Goal: Task Accomplishment & Management: Manage account settings

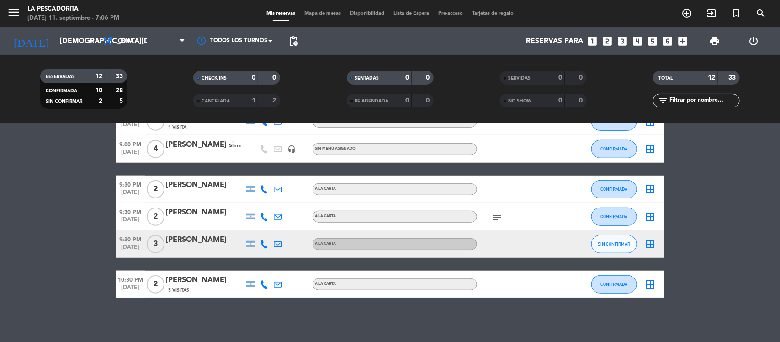
scroll to position [262, 0]
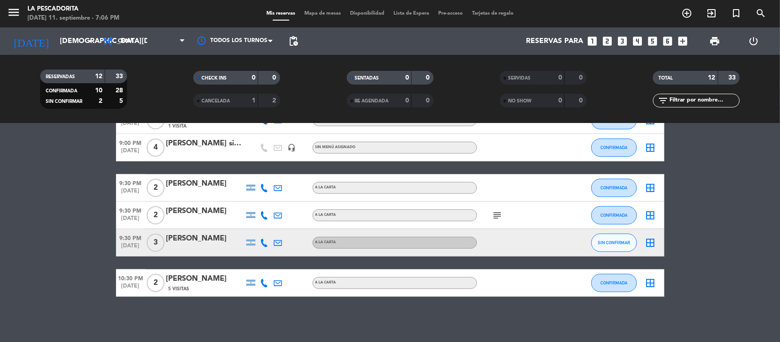
click at [131, 244] on span "[DATE]" at bounding box center [130, 248] width 29 height 11
click at [605, 241] on span "SIN CONFIRMAR" at bounding box center [614, 242] width 32 height 5
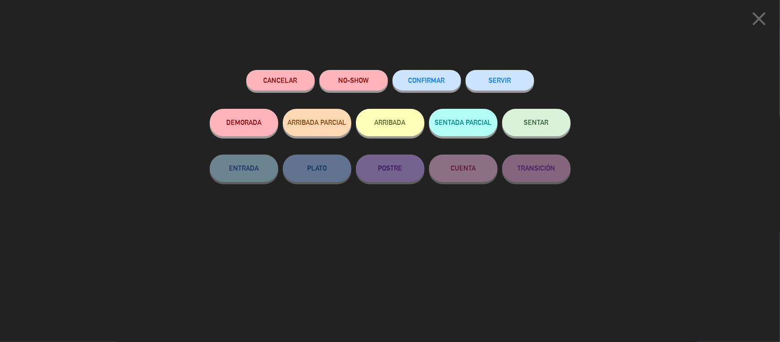
click at [440, 85] on button "CONFIRMAR" at bounding box center [427, 80] width 69 height 21
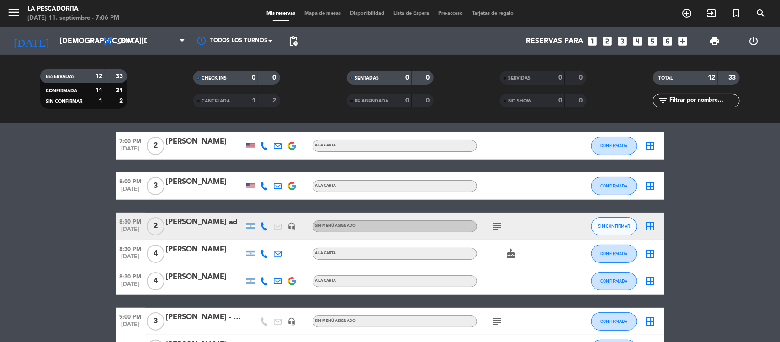
scroll to position [0, 0]
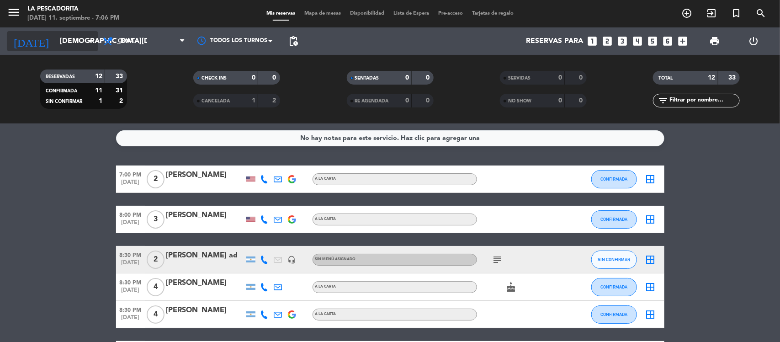
click at [80, 40] on input "[DEMOGRAPHIC_DATA][DATE]" at bounding box center [103, 41] width 96 height 18
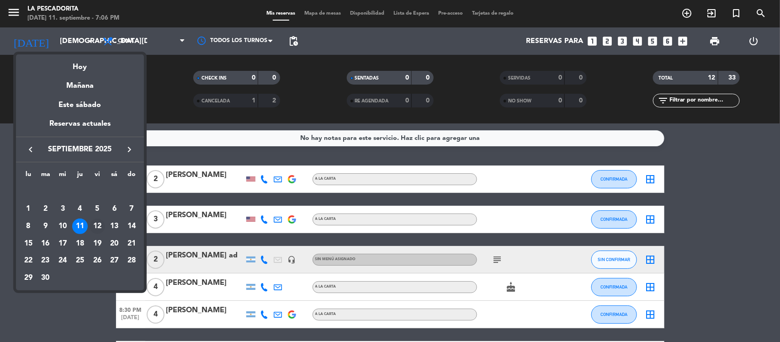
click at [97, 221] on div "12" at bounding box center [98, 226] width 16 height 16
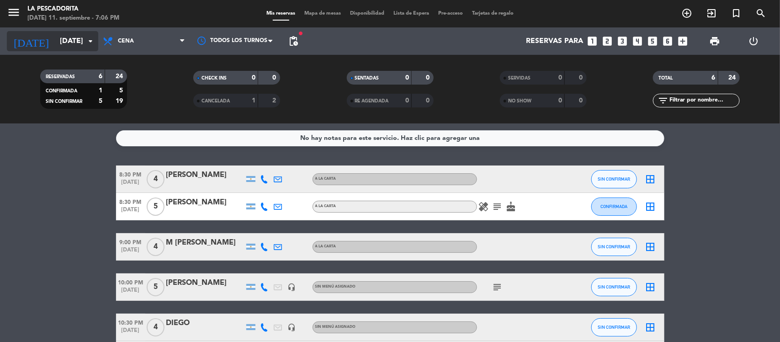
click at [76, 44] on input "vie. 12 sep." at bounding box center [103, 41] width 96 height 18
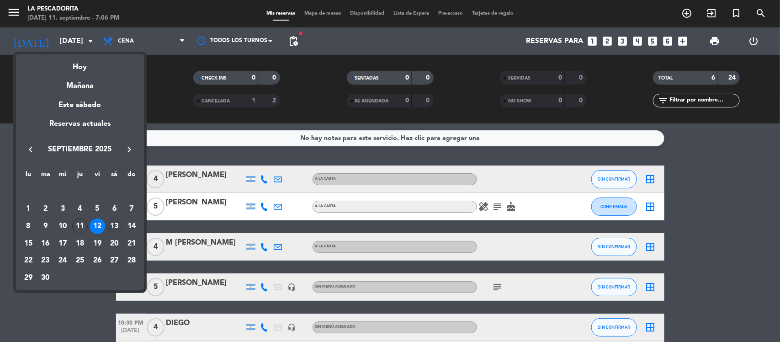
click at [117, 227] on div "13" at bounding box center [115, 226] width 16 height 16
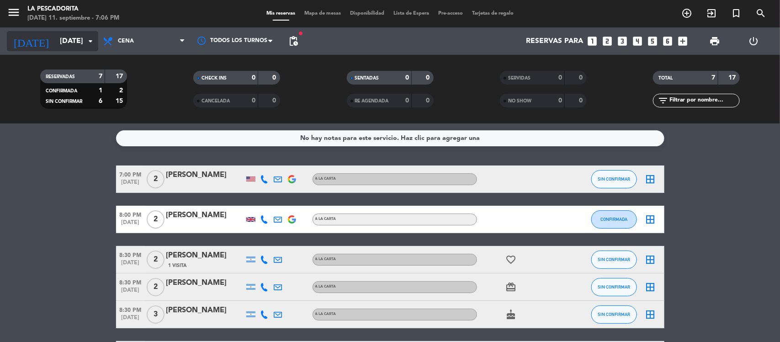
click at [47, 50] on div "today sáb. 13 sep. arrow_drop_down" at bounding box center [52, 41] width 91 height 20
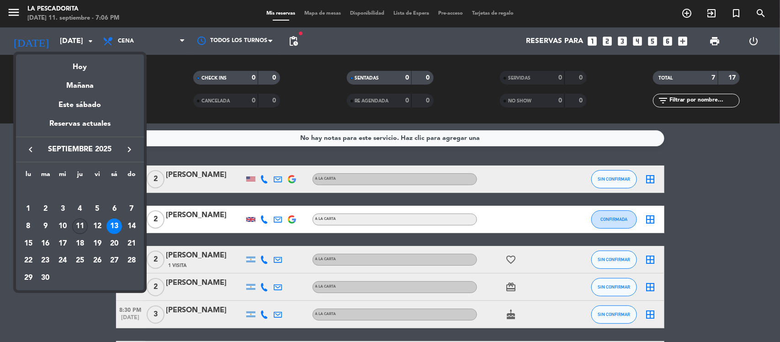
click at [78, 225] on div "11" at bounding box center [80, 226] width 16 height 16
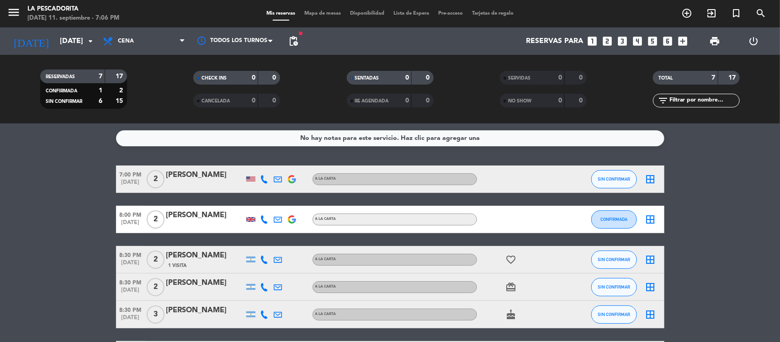
type input "[DEMOGRAPHIC_DATA][DATE]"
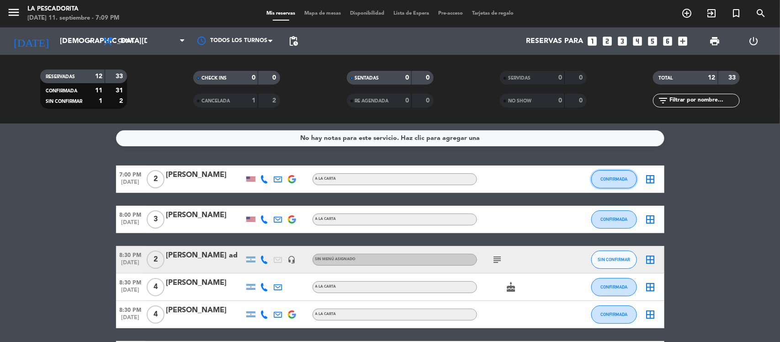
click at [602, 177] on span "CONFIRMADA" at bounding box center [614, 178] width 27 height 5
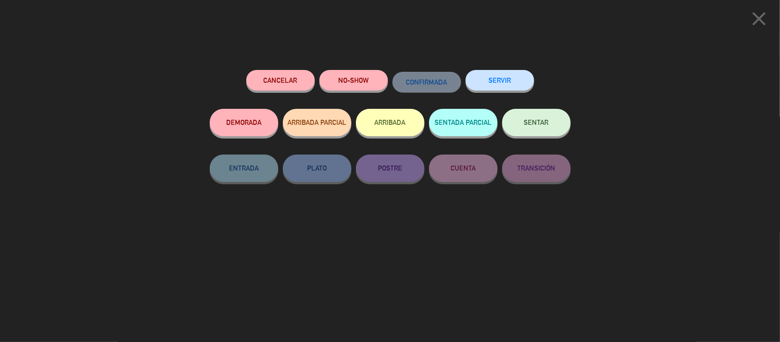
click at [474, 83] on button "SERVIR" at bounding box center [500, 80] width 69 height 21
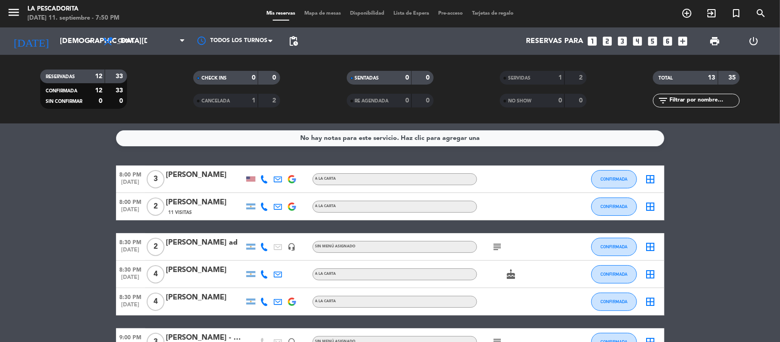
drag, startPoint x: 55, startPoint y: 39, endPoint x: 58, endPoint y: 19, distance: 20.7
click at [56, 30] on div "[DATE] [DATE] arrow_drop_down" at bounding box center [52, 40] width 91 height 27
click at [71, 47] on input "[DEMOGRAPHIC_DATA][DATE]" at bounding box center [103, 41] width 96 height 18
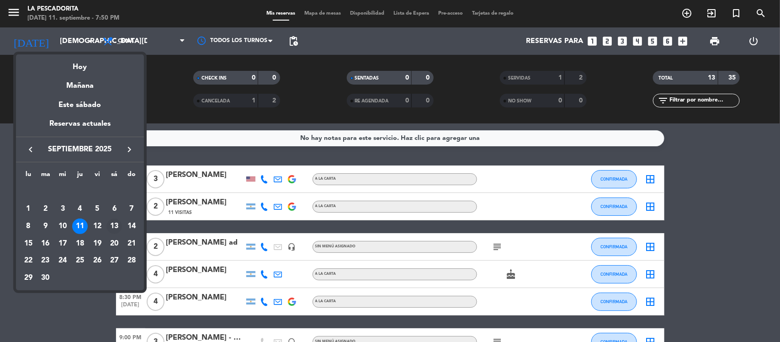
click at [117, 227] on div "13" at bounding box center [115, 226] width 16 height 16
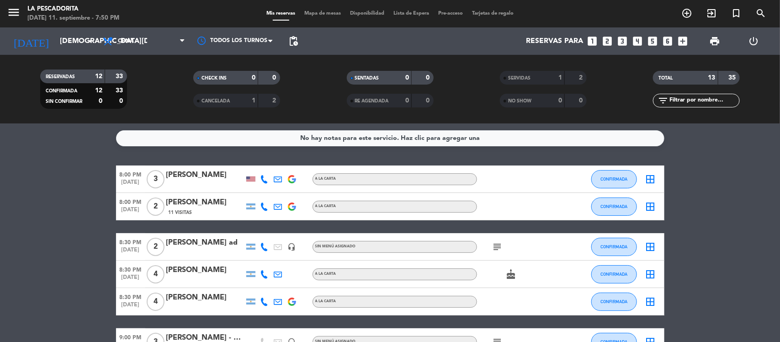
type input "[DATE]"
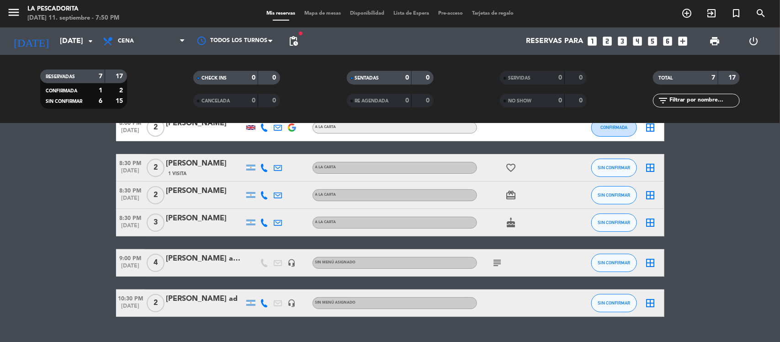
scroll to position [112, 0]
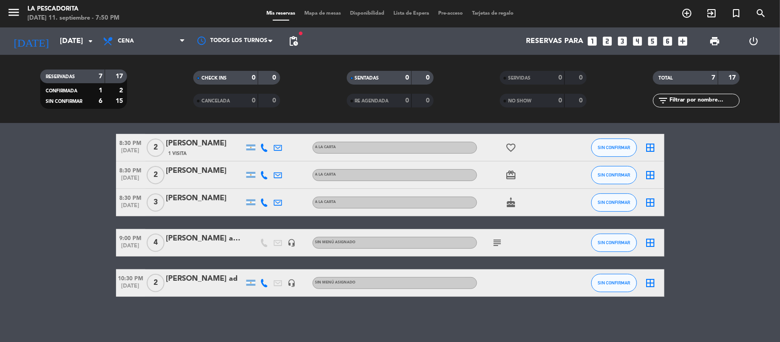
click at [652, 39] on icon "looks_5" at bounding box center [653, 41] width 12 height 12
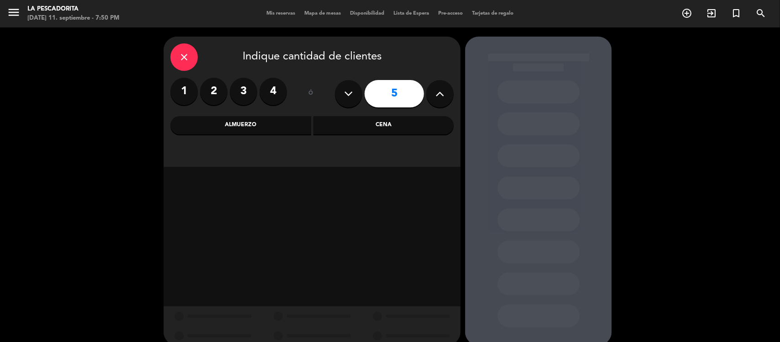
click at [378, 125] on div "Cena" at bounding box center [384, 125] width 141 height 18
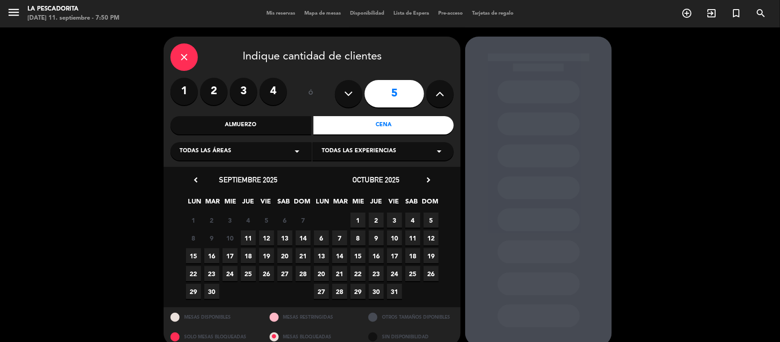
click at [286, 235] on span "13" at bounding box center [284, 237] width 15 height 15
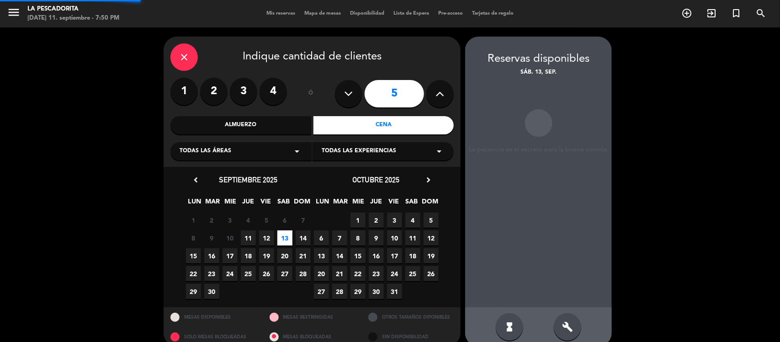
scroll to position [12, 0]
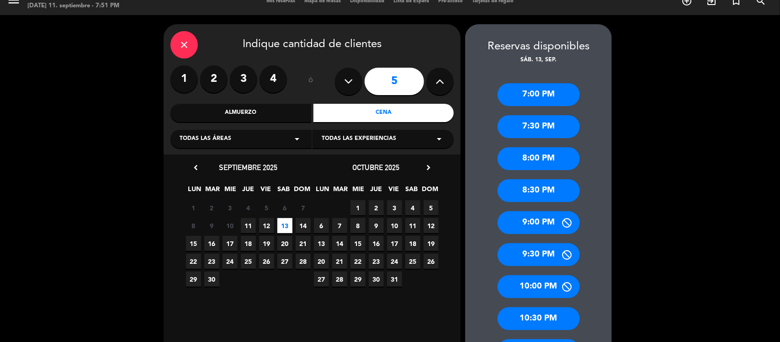
click at [194, 42] on div "close" at bounding box center [183, 44] width 27 height 27
